Goal: Transaction & Acquisition: Purchase product/service

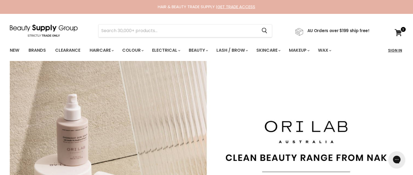
click at [400, 50] on link "Sign In" at bounding box center [395, 50] width 21 height 11
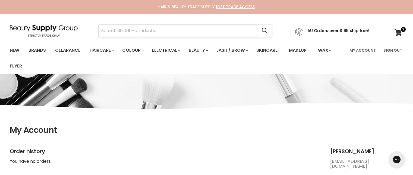
click at [186, 30] on input "Search" at bounding box center [178, 30] width 159 height 13
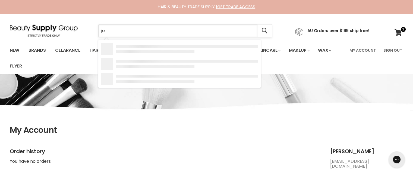
type input "joi"
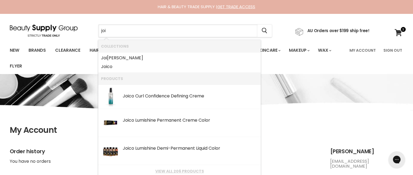
click at [150, 73] on li "Products" at bounding box center [179, 78] width 163 height 12
click at [148, 68] on link "Joi co" at bounding box center [179, 66] width 157 height 9
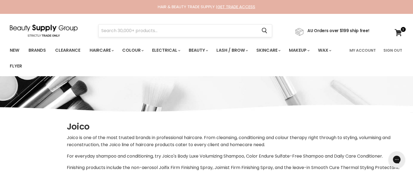
select select "manual"
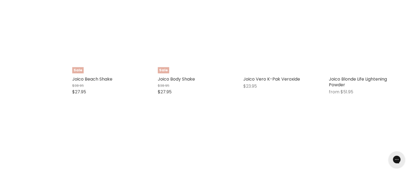
scroll to position [1385, 0]
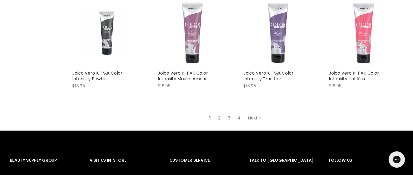
click at [257, 123] on link "Next" at bounding box center [254, 118] width 19 height 10
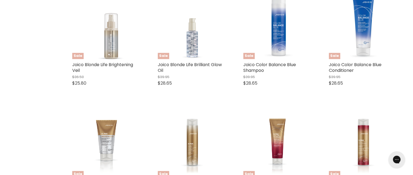
select select "manual"
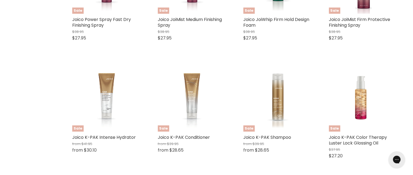
scroll to position [1321, 0]
click at [358, 145] on link "Joico K-PAK Color Therapy Luster Lock Glossing Oil" at bounding box center [358, 140] width 58 height 12
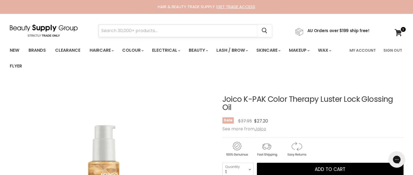
click at [214, 33] on input "Search" at bounding box center [178, 30] width 159 height 13
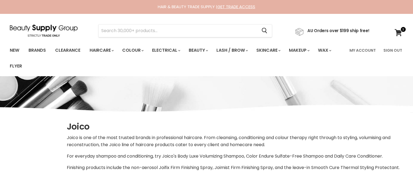
select select "manual"
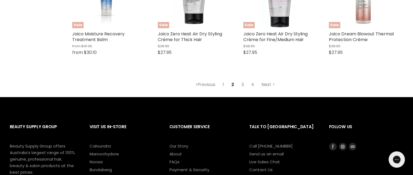
scroll to position [1544, 0]
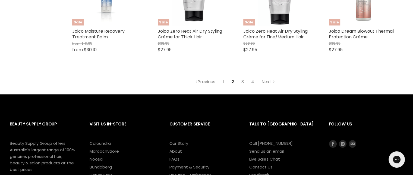
click at [271, 85] on link "Next" at bounding box center [268, 82] width 19 height 10
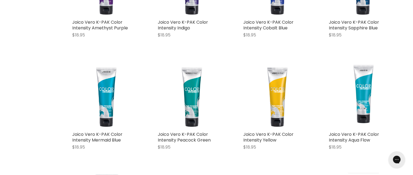
select select "manual"
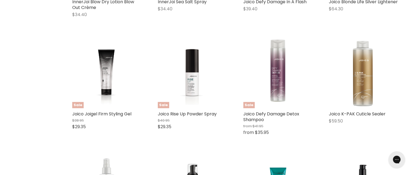
scroll to position [1363, 0]
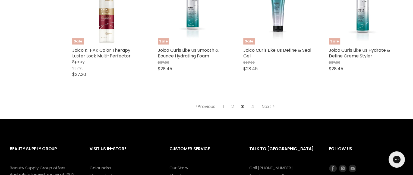
click at [254, 111] on link "4" at bounding box center [252, 107] width 9 height 10
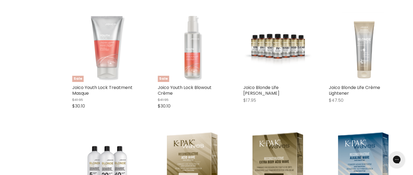
scroll to position [216, 0]
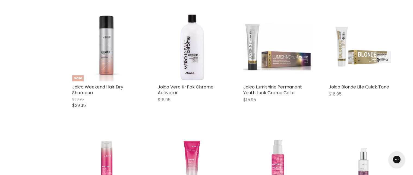
select select "manual"
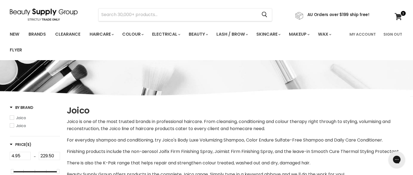
scroll to position [0, 0]
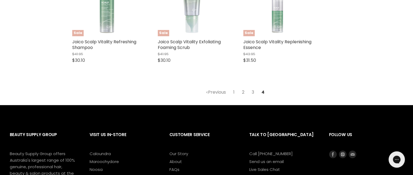
click at [247, 97] on link "2" at bounding box center [243, 92] width 8 height 10
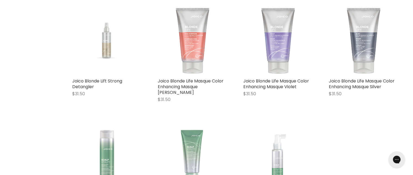
select select "manual"
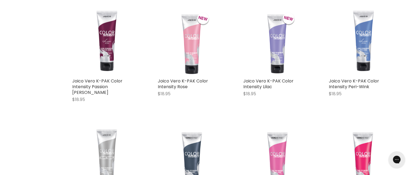
scroll to position [216, 0]
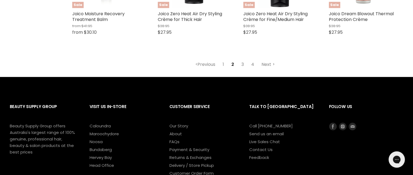
click at [244, 67] on link "3" at bounding box center [243, 65] width 8 height 10
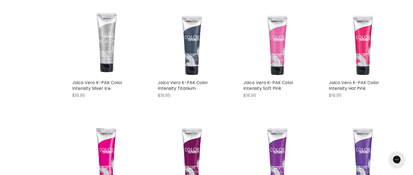
scroll to position [216, 0]
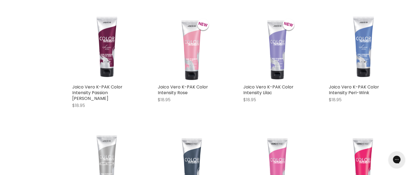
select select "manual"
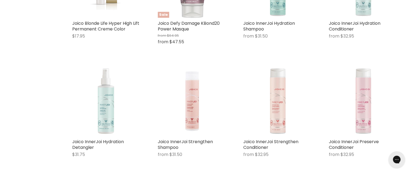
scroll to position [980, 0]
